Goal: Check status: Check status

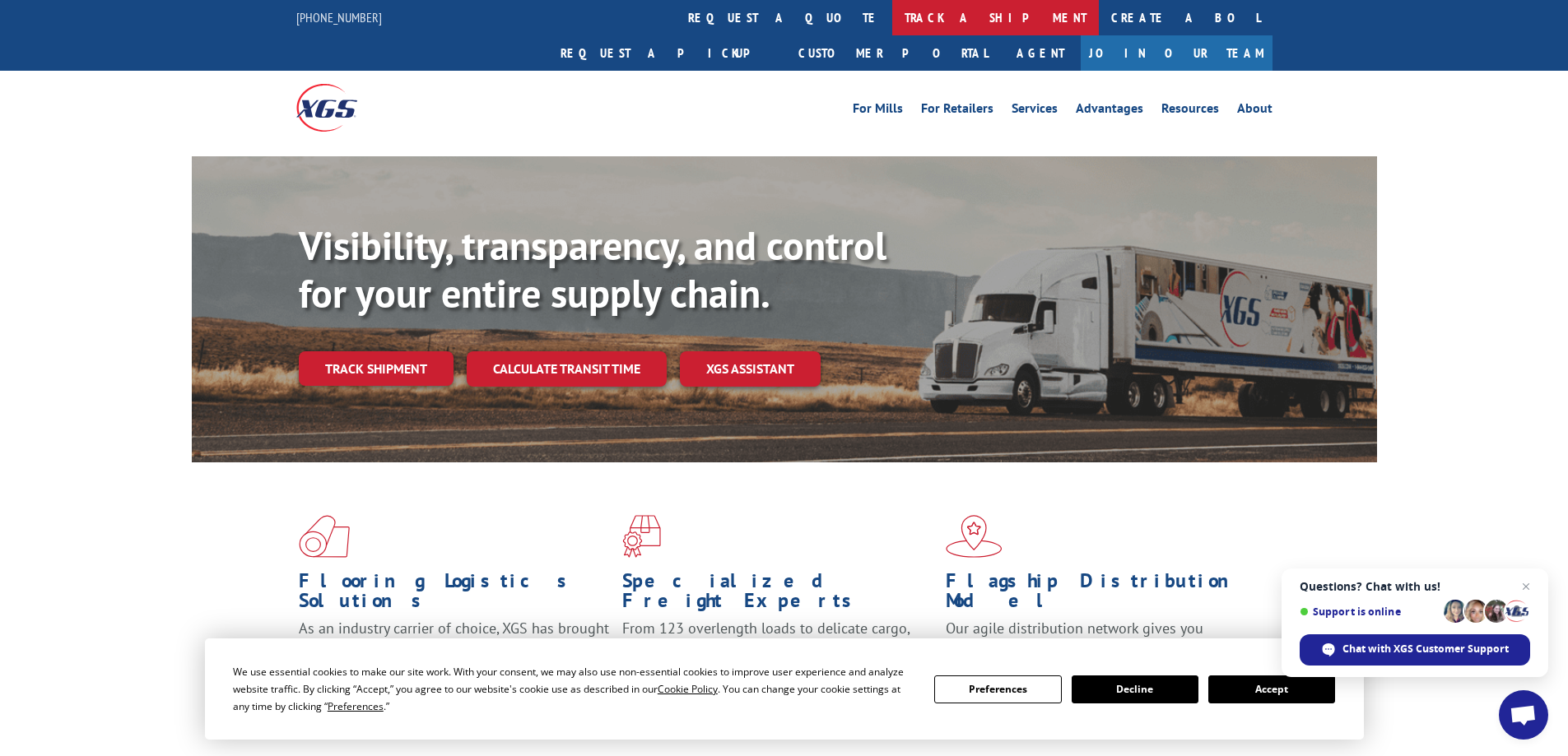
click at [892, 20] on link "track a shipment" at bounding box center [995, 17] width 206 height 36
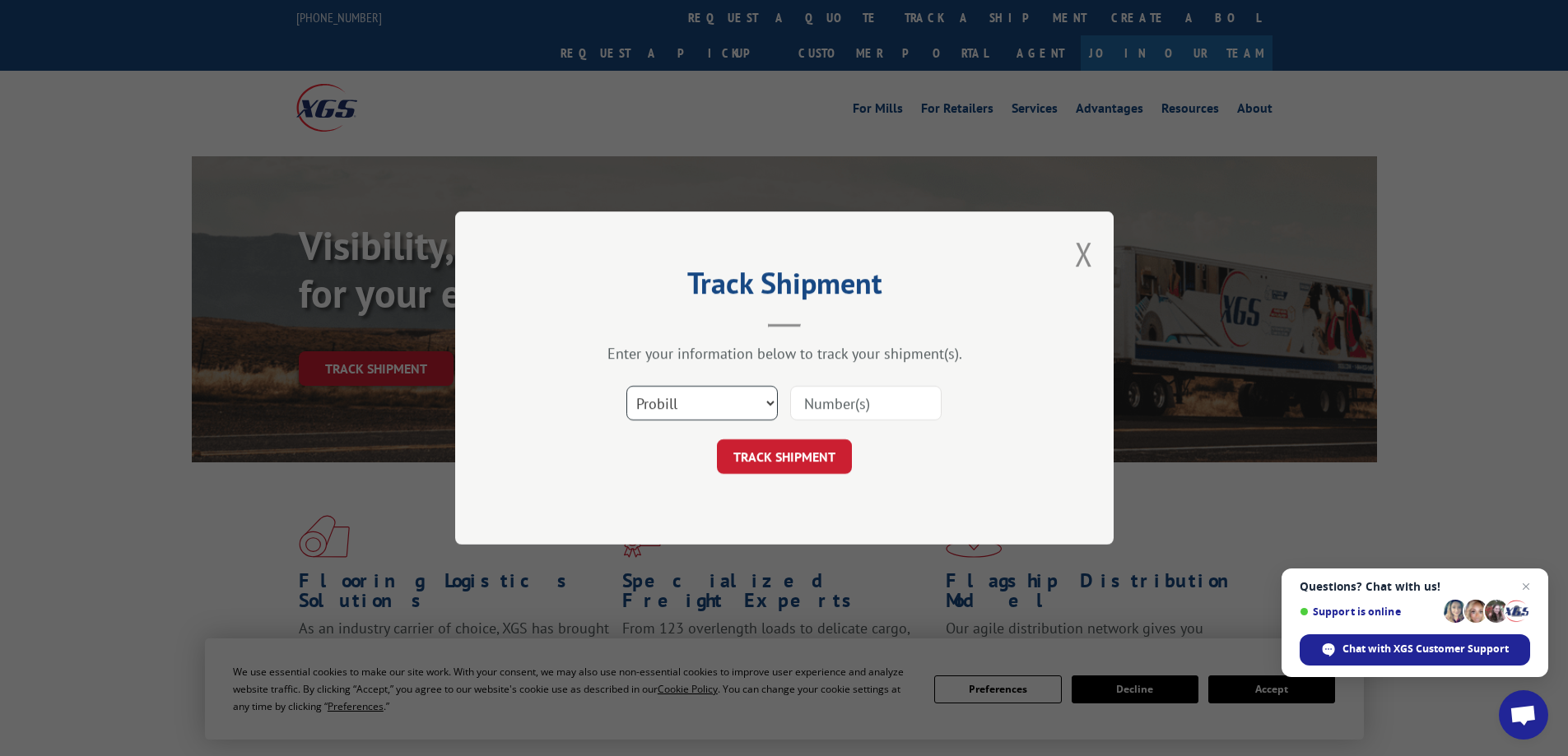
click at [723, 404] on select "Select category... Probill BOL PO" at bounding box center [701, 404] width 151 height 35
select select "bol"
click at [626, 386] on select "Select category... Probill BOL PO" at bounding box center [701, 404] width 151 height 35
click at [778, 454] on button "TRACK SHIPMENT" at bounding box center [784, 456] width 135 height 35
type input "17587169"
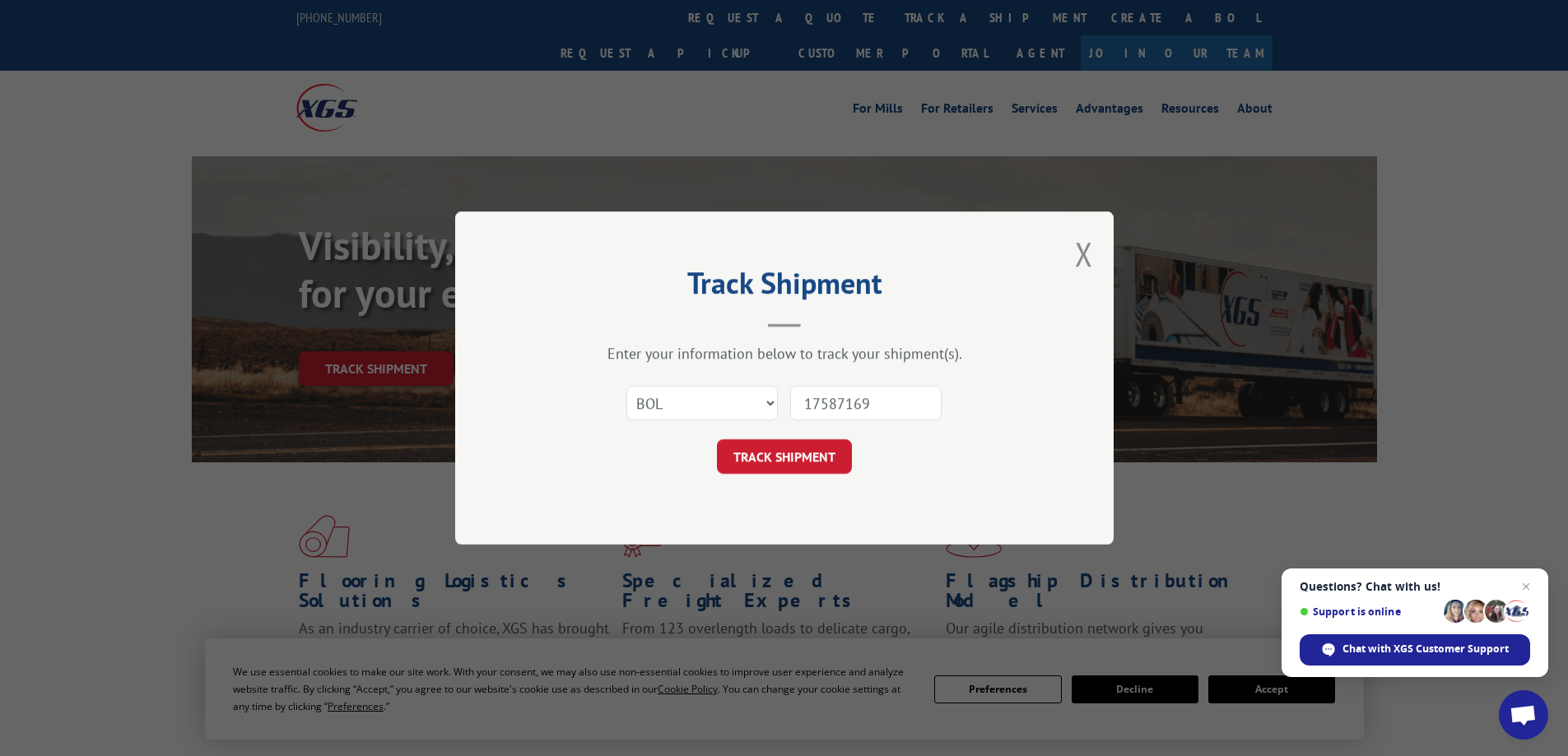
click button "TRACK SHIPMENT" at bounding box center [784, 456] width 135 height 35
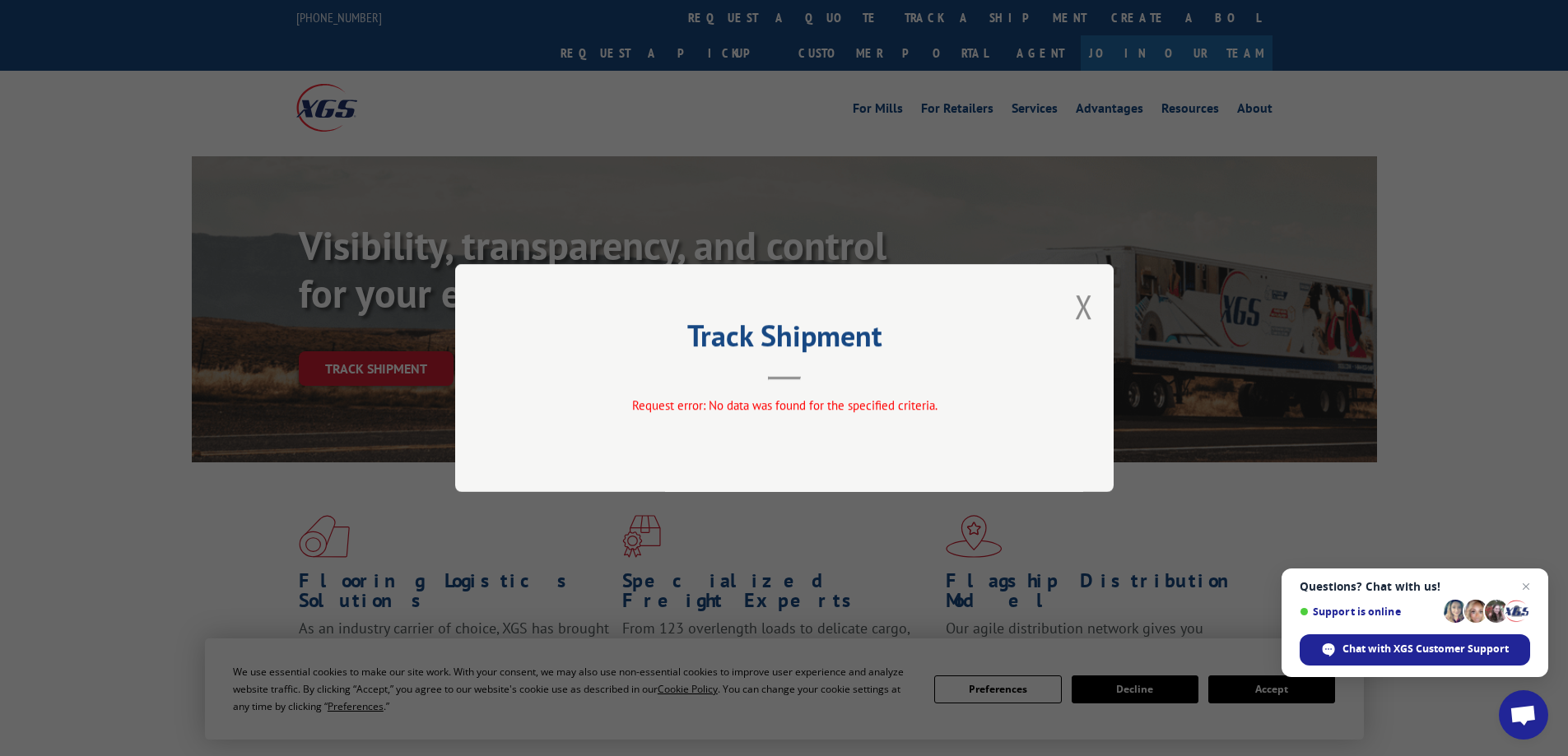
click at [1012, 409] on div "Request error: No data was found for the specified criteria." at bounding box center [784, 406] width 494 height 19
click at [1085, 308] on button "Close modal" at bounding box center [1084, 306] width 18 height 43
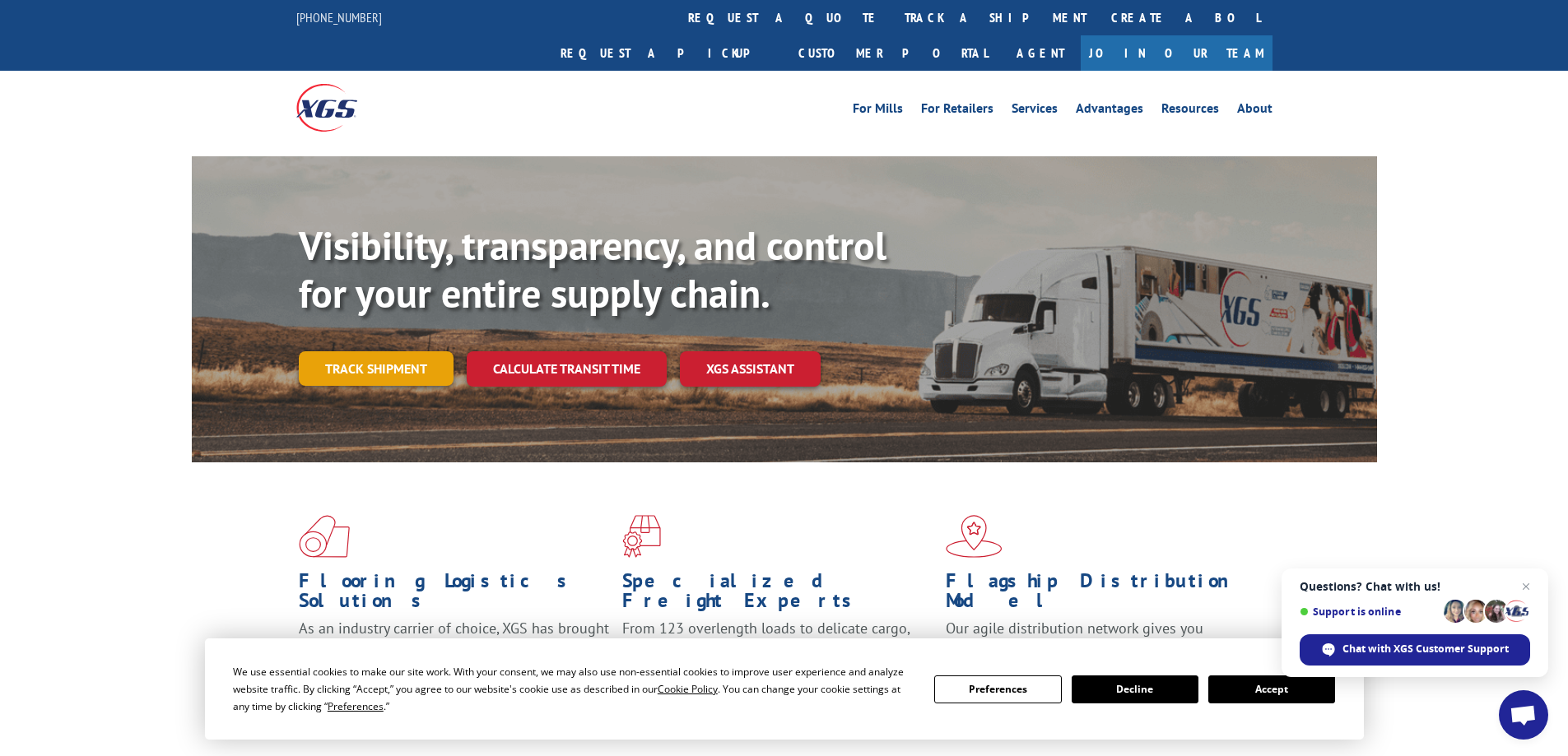
click at [353, 352] on link "Track shipment" at bounding box center [376, 369] width 155 height 35
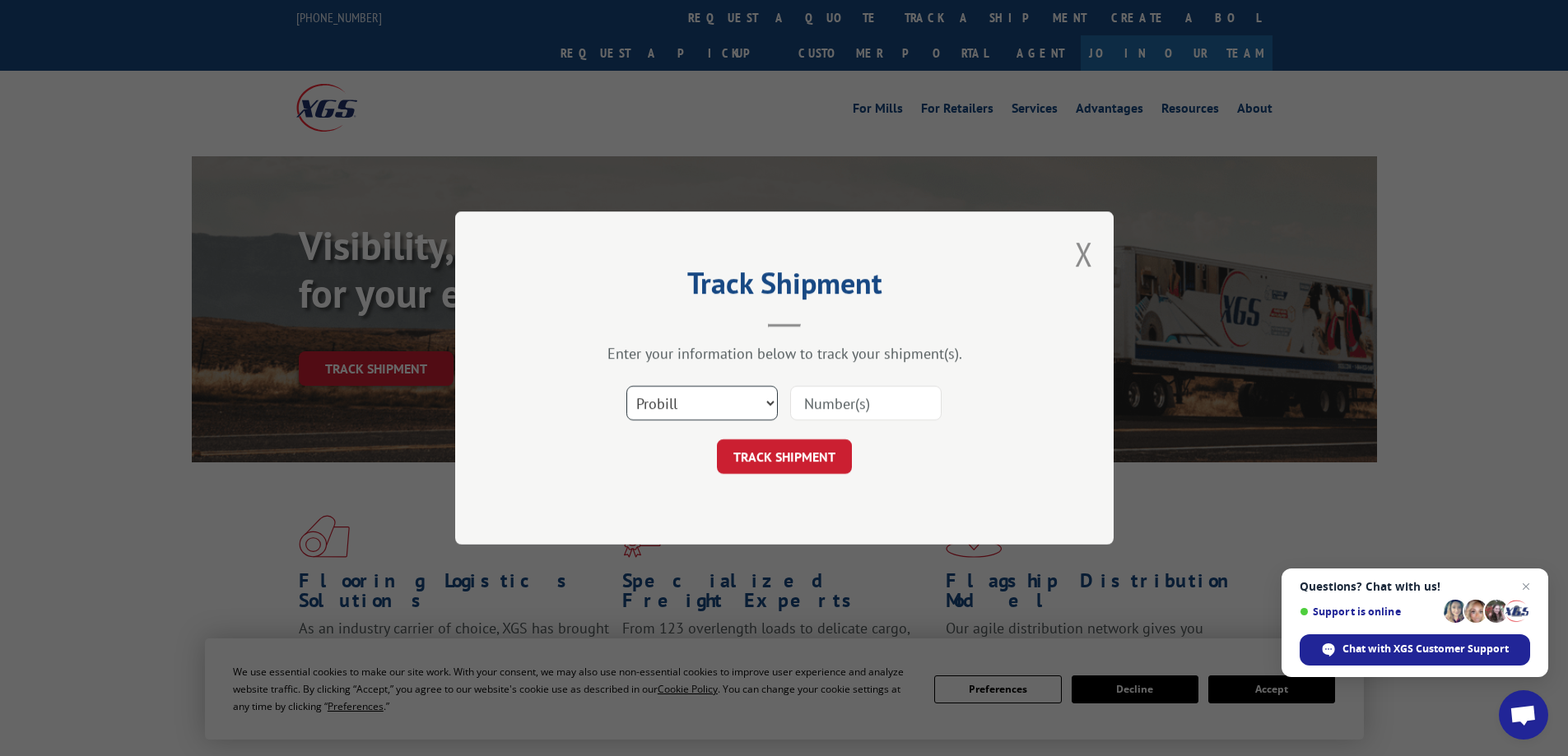
click at [697, 404] on select "Select category... Probill BOL PO" at bounding box center [701, 404] width 151 height 35
select select "bol"
click at [626, 386] on select "Select category... Probill BOL PO" at bounding box center [701, 404] width 151 height 35
click at [878, 402] on input at bounding box center [865, 404] width 151 height 35
type input "17587169"
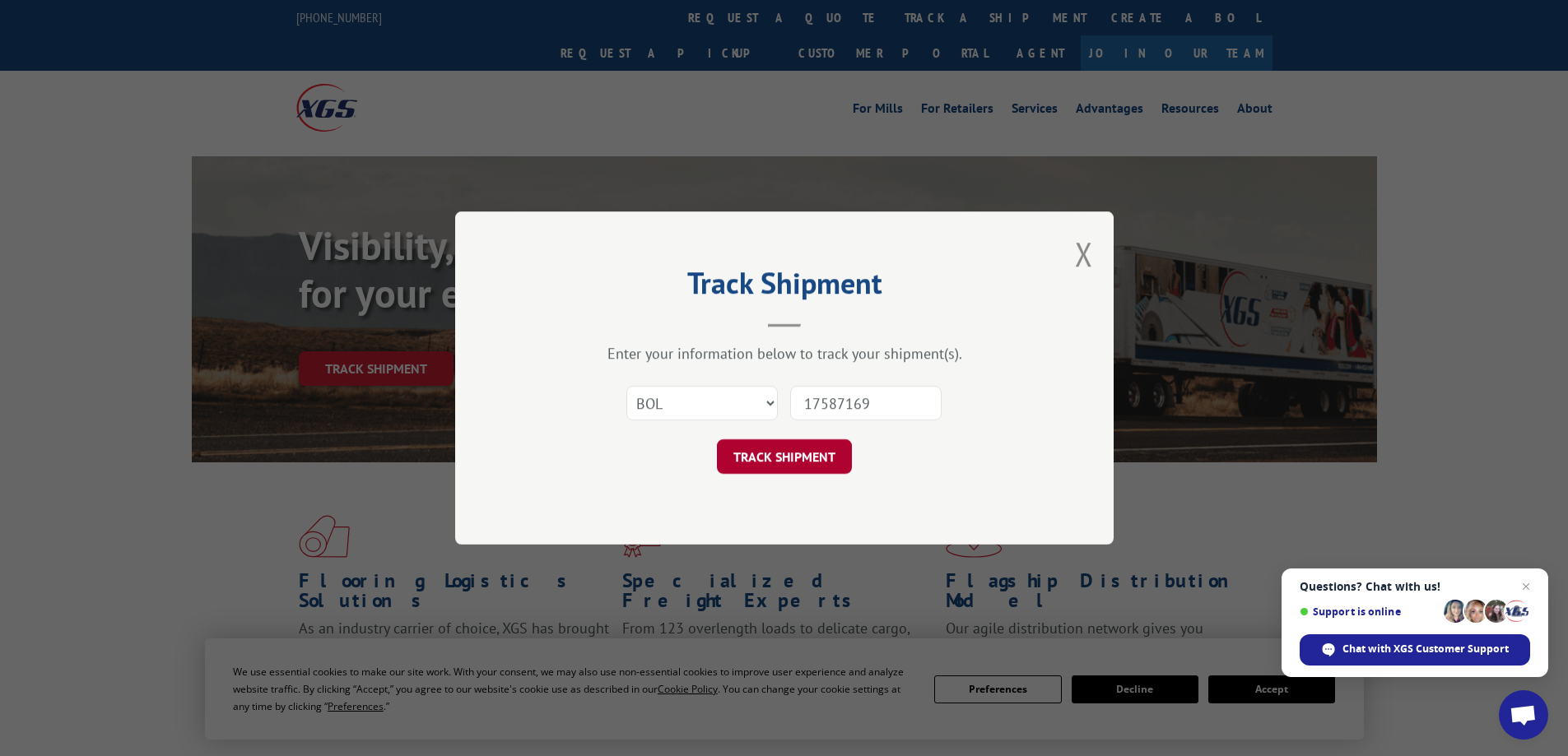
click at [783, 462] on button "TRACK SHIPMENT" at bounding box center [784, 456] width 135 height 35
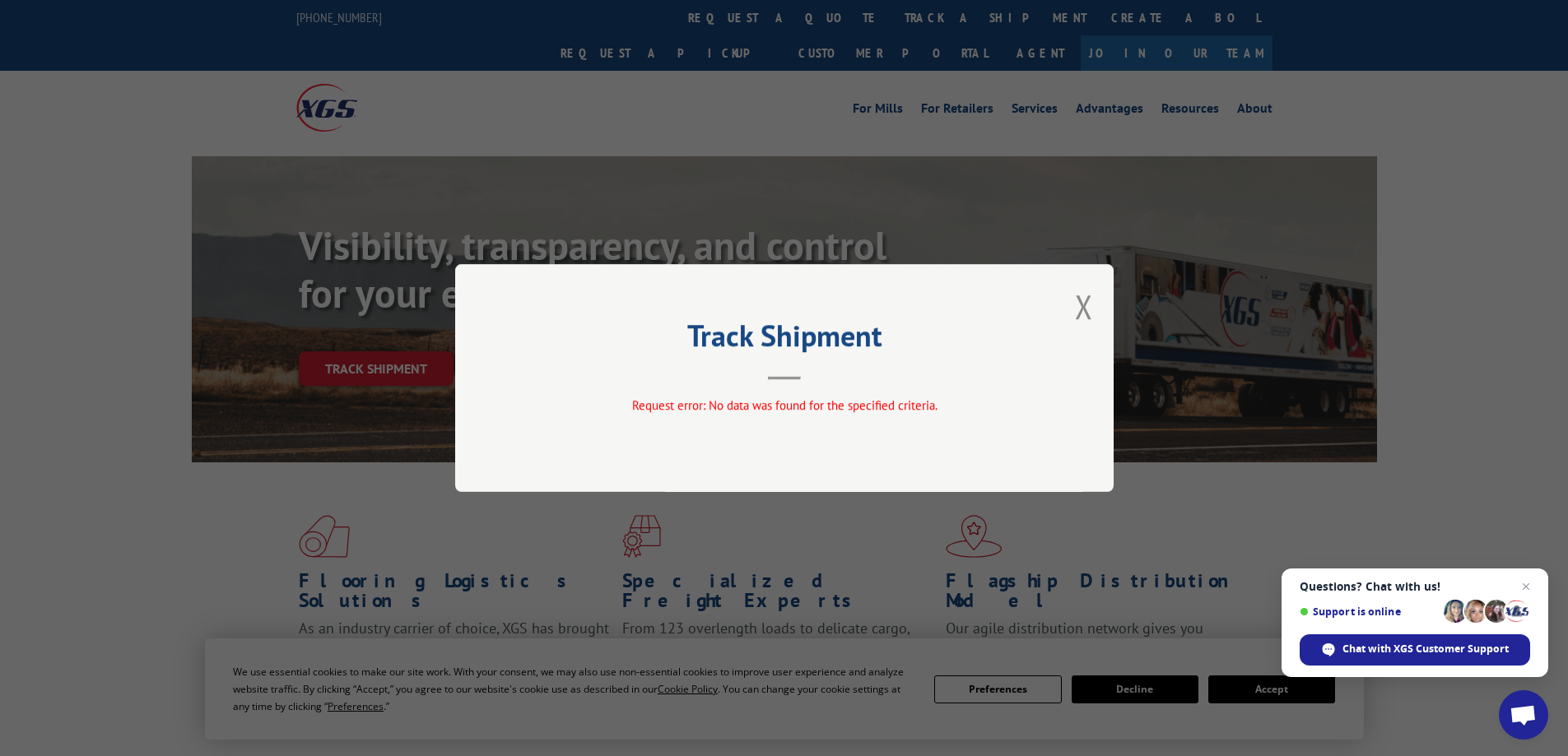
click at [1031, 407] on div "Request error: No data was found for the specified criteria." at bounding box center [784, 406] width 494 height 19
click at [1079, 304] on button "Close modal" at bounding box center [1084, 306] width 18 height 43
